Goal: Information Seeking & Learning: Learn about a topic

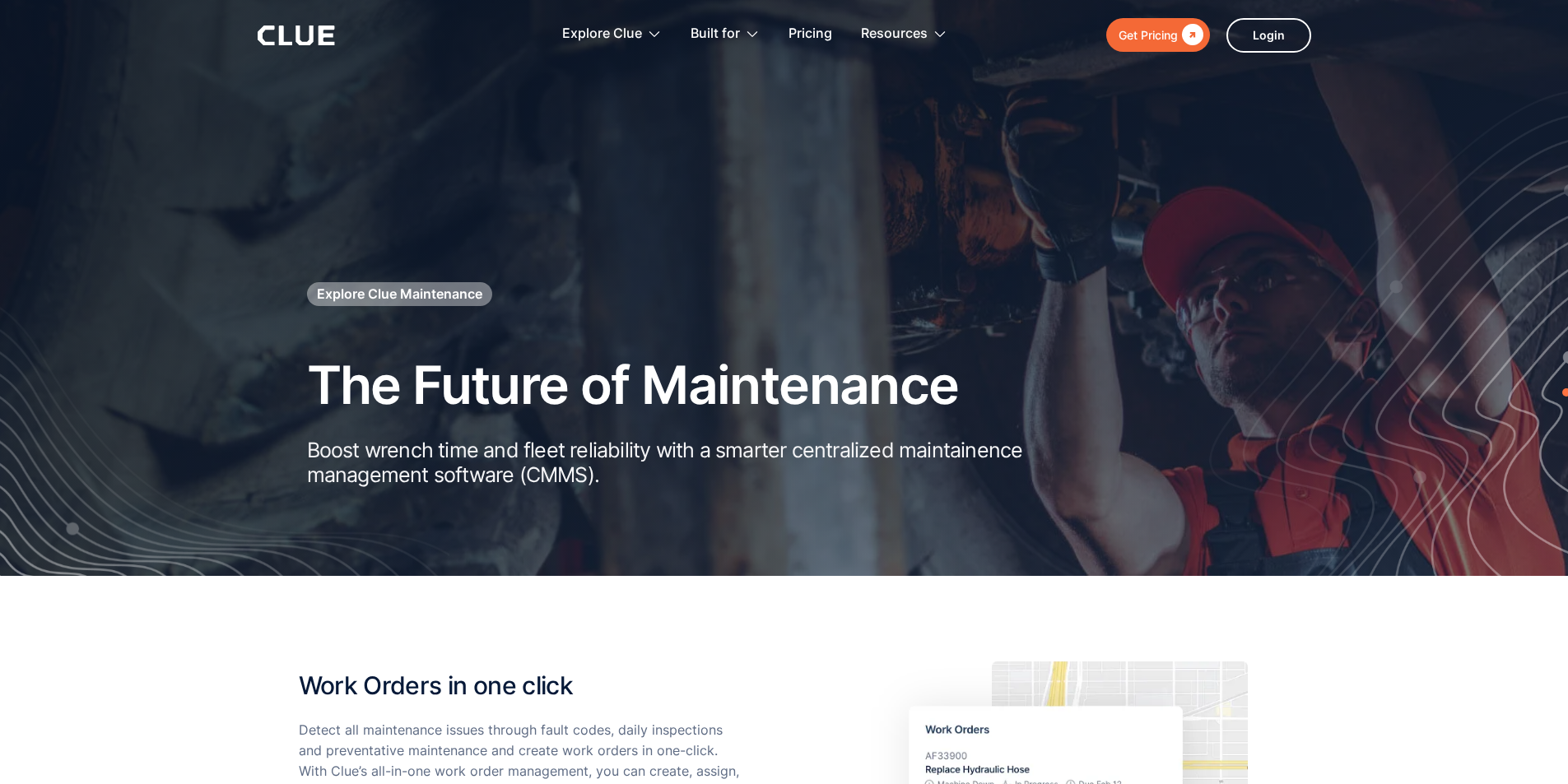
click at [304, 43] on icon at bounding box center [304, 36] width 17 height 20
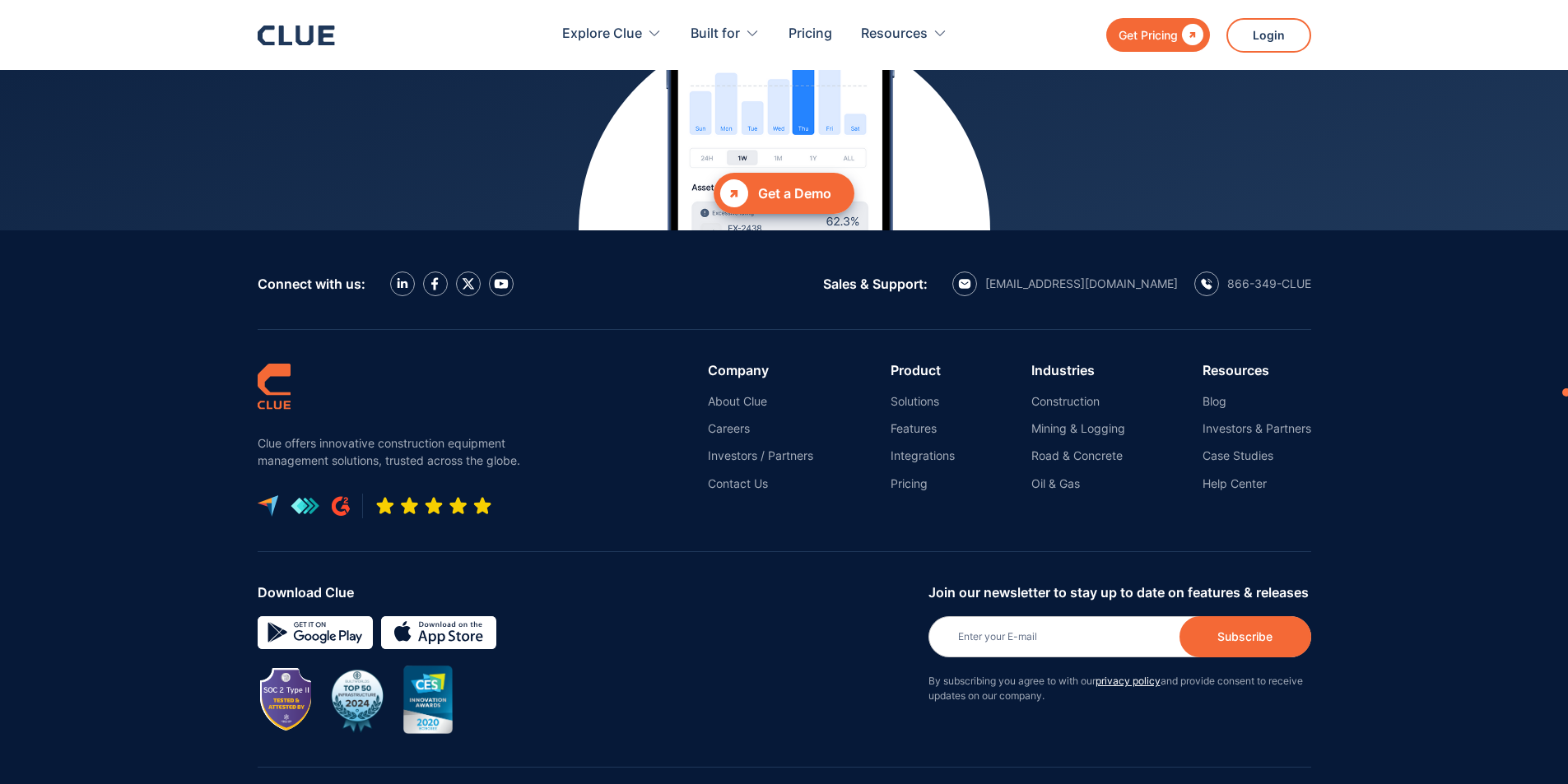
scroll to position [7415, 0]
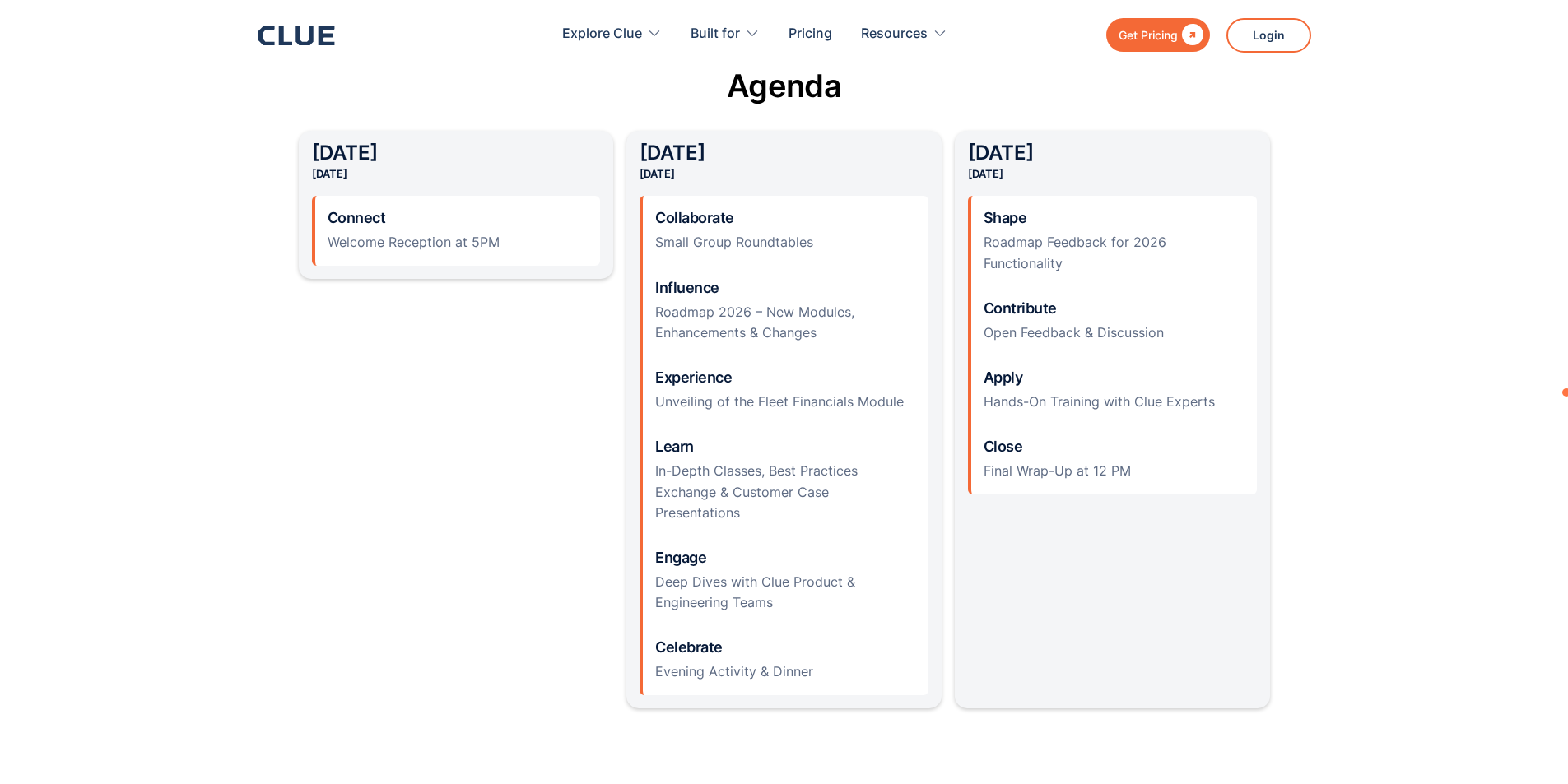
scroll to position [1646, 0]
